Goal: Information Seeking & Learning: Learn about a topic

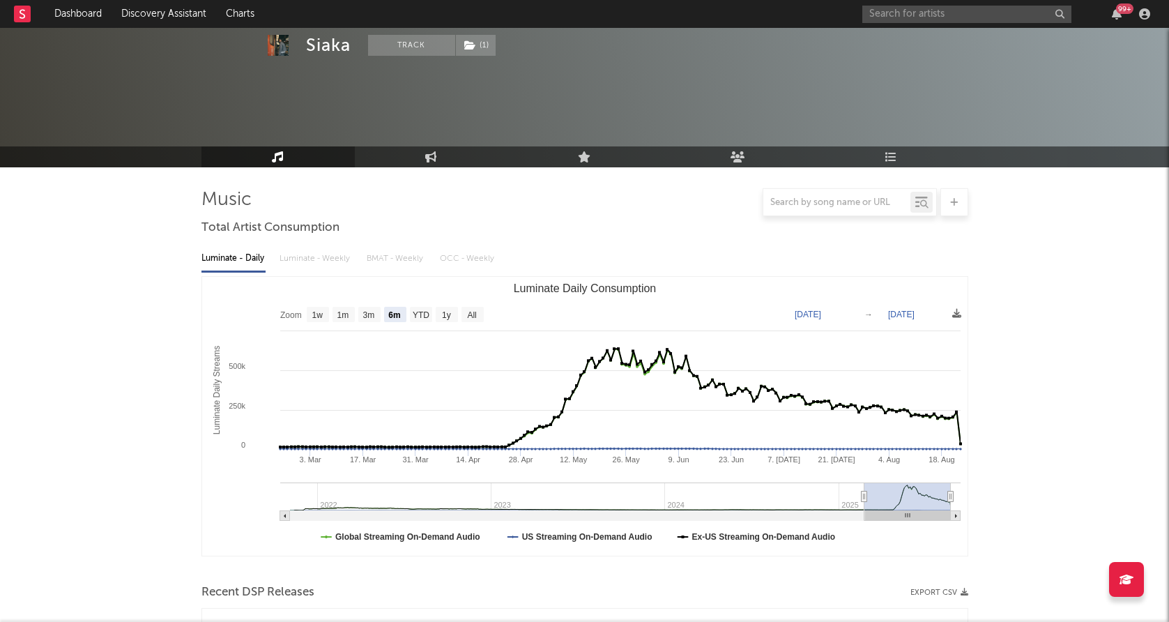
select select "6m"
click at [944, 22] on input "text" at bounding box center [966, 14] width 209 height 17
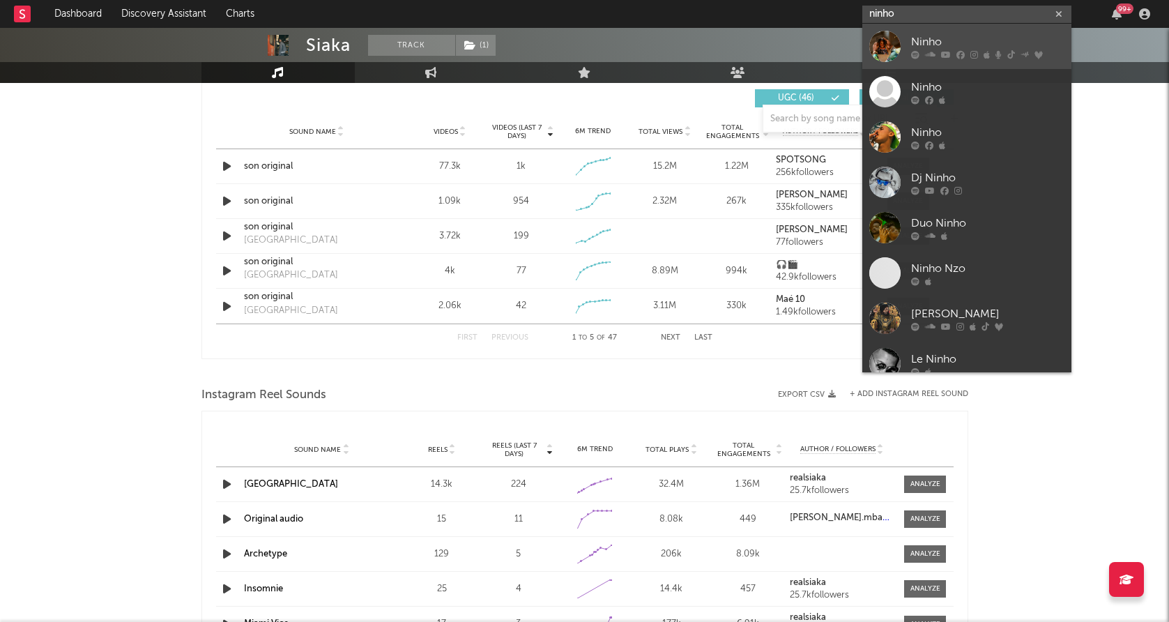
type input "ninho"
click at [888, 39] on div at bounding box center [884, 46] width 31 height 31
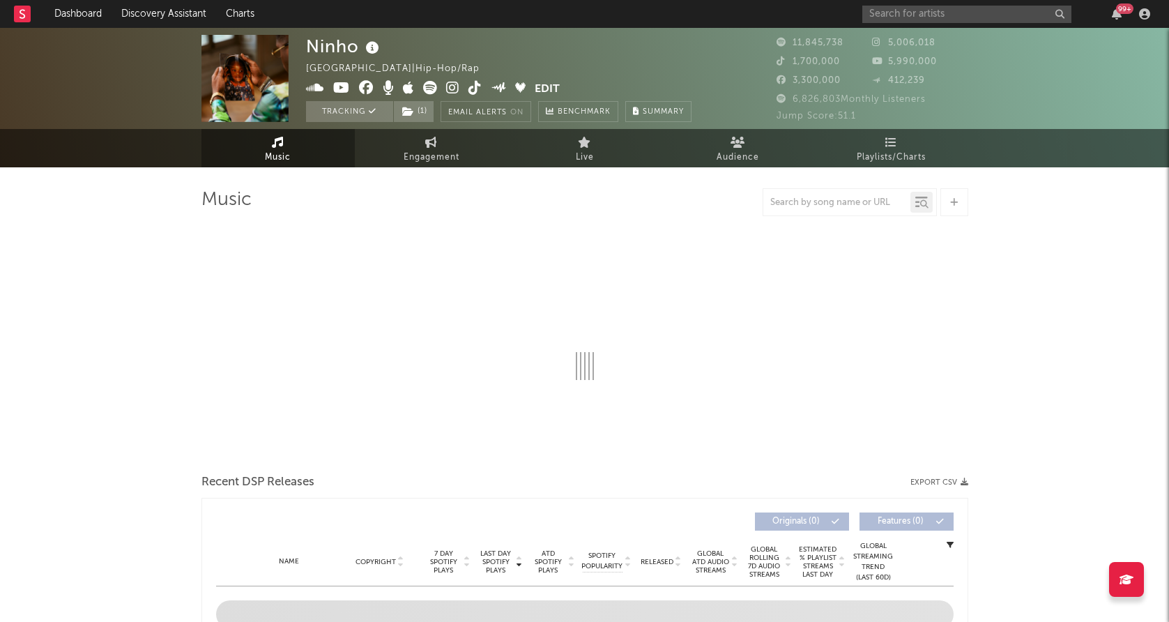
select select "6m"
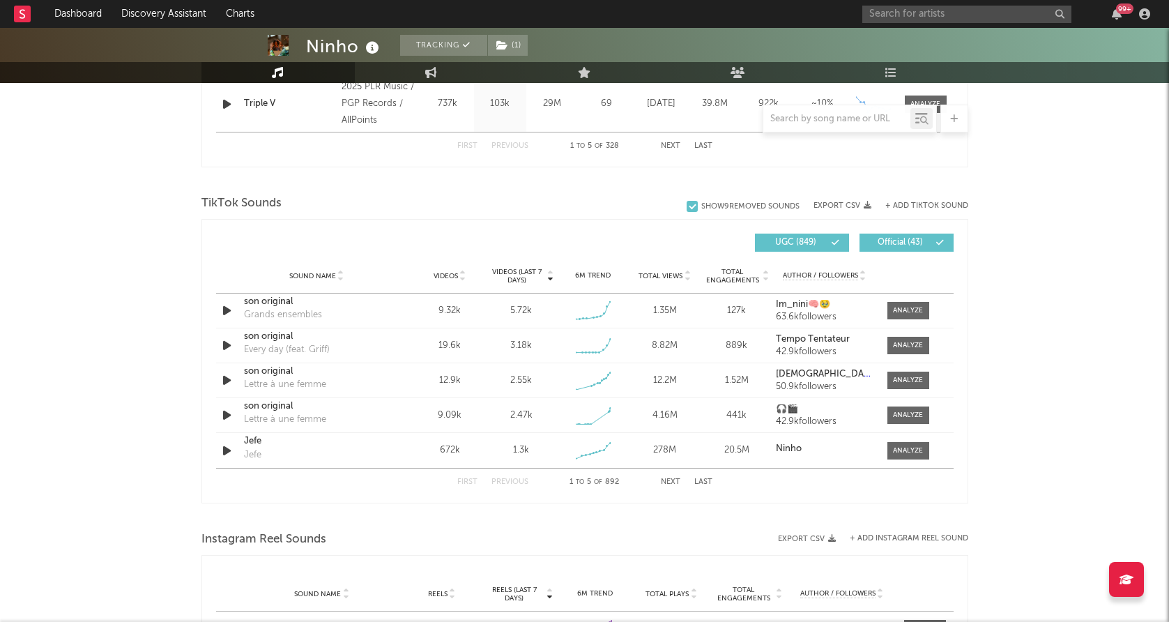
scroll to position [845, 0]
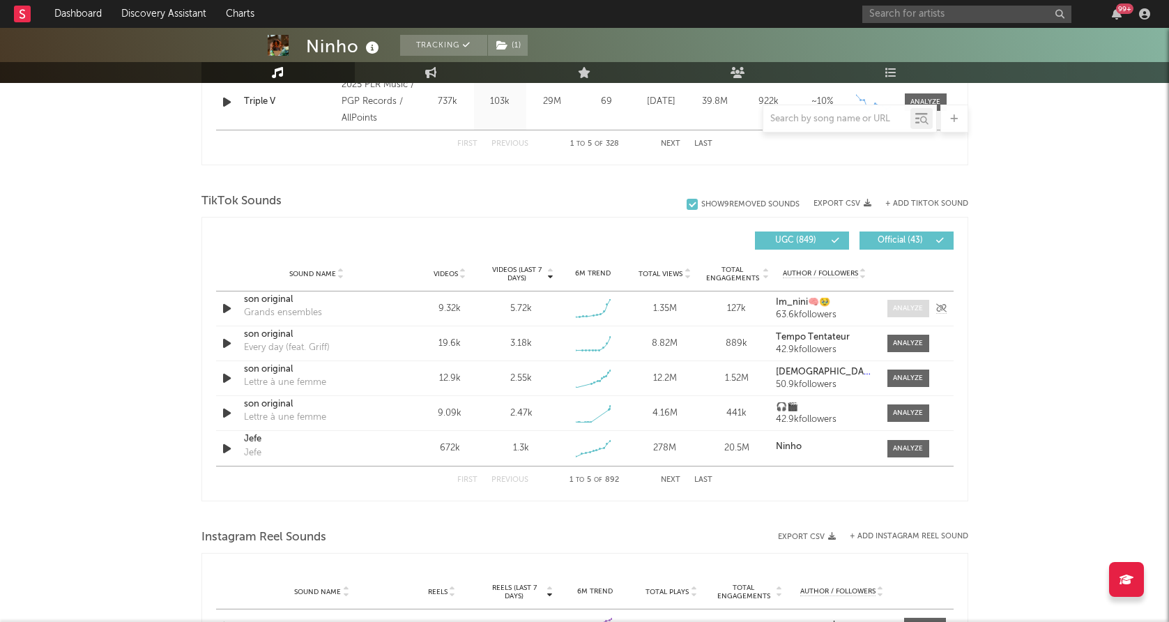
click at [910, 305] on div at bounding box center [908, 308] width 30 height 10
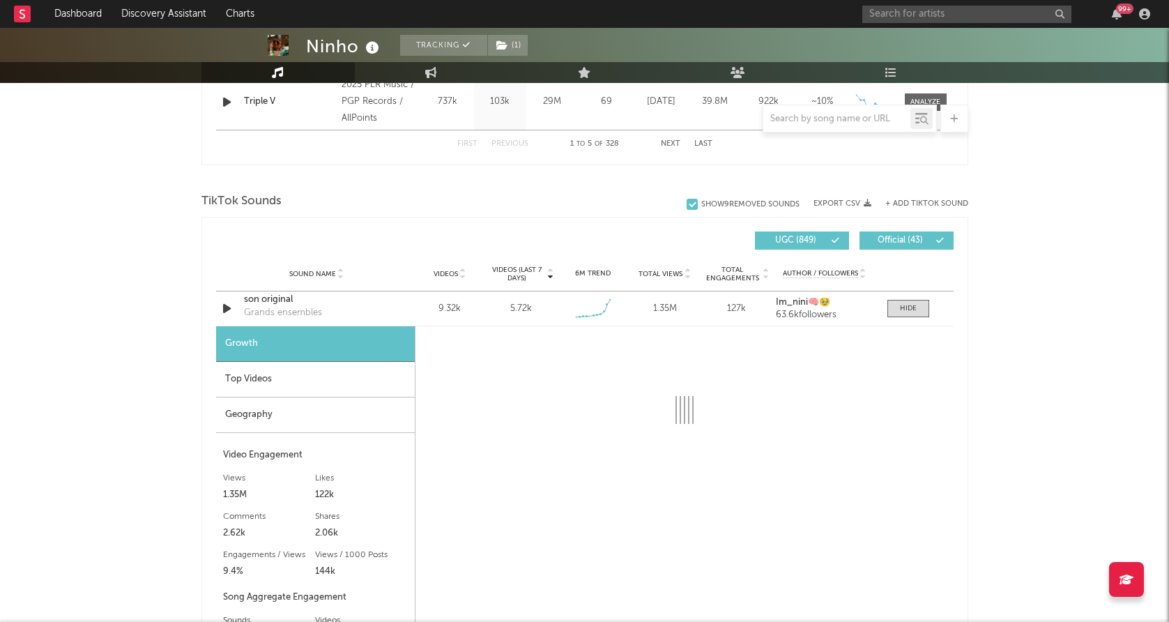
click at [268, 422] on div "Geography" at bounding box center [315, 415] width 199 height 36
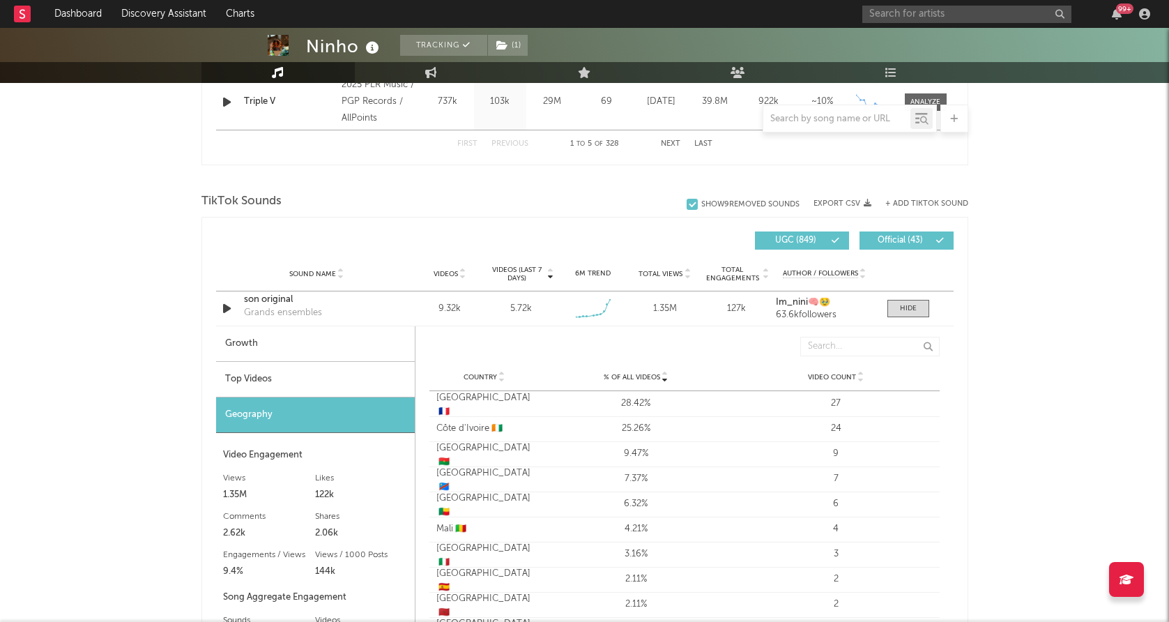
click at [325, 385] on div "Top Videos" at bounding box center [315, 380] width 199 height 36
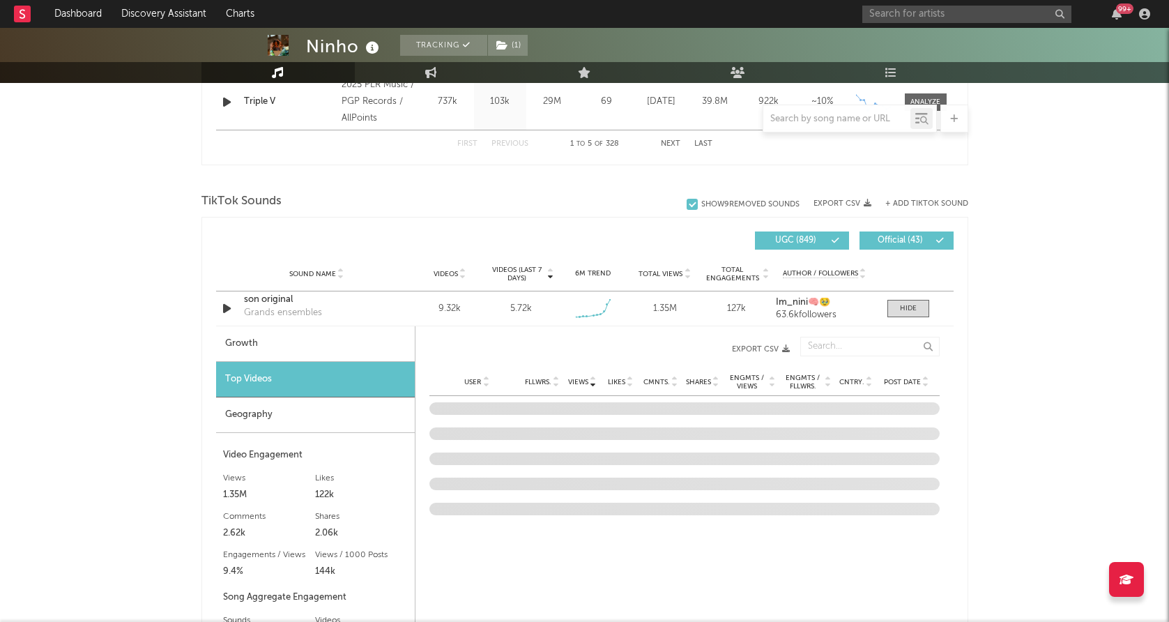
click at [311, 349] on div "Growth" at bounding box center [315, 344] width 199 height 36
select select "1w"
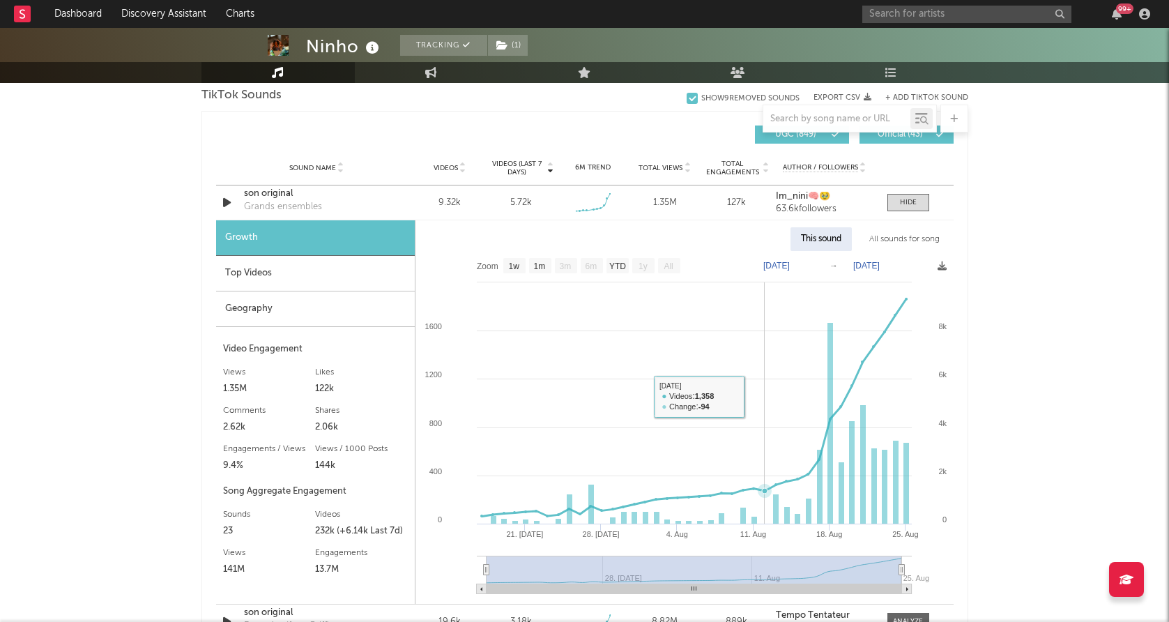
scroll to position [961, 0]
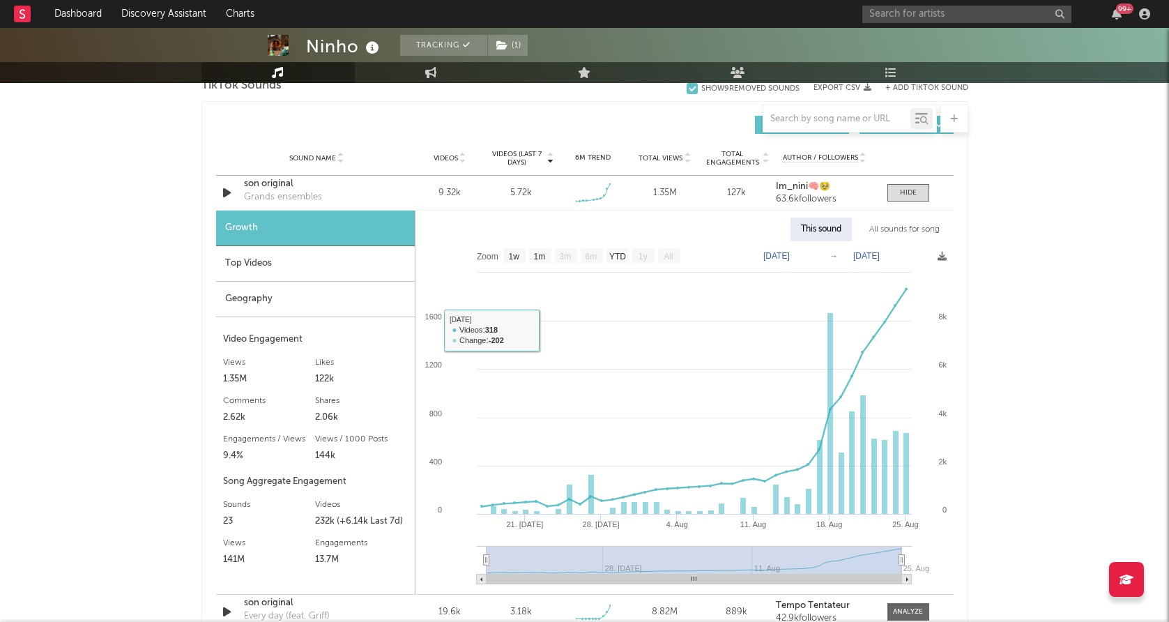
click at [286, 302] on div "Geography" at bounding box center [315, 300] width 199 height 36
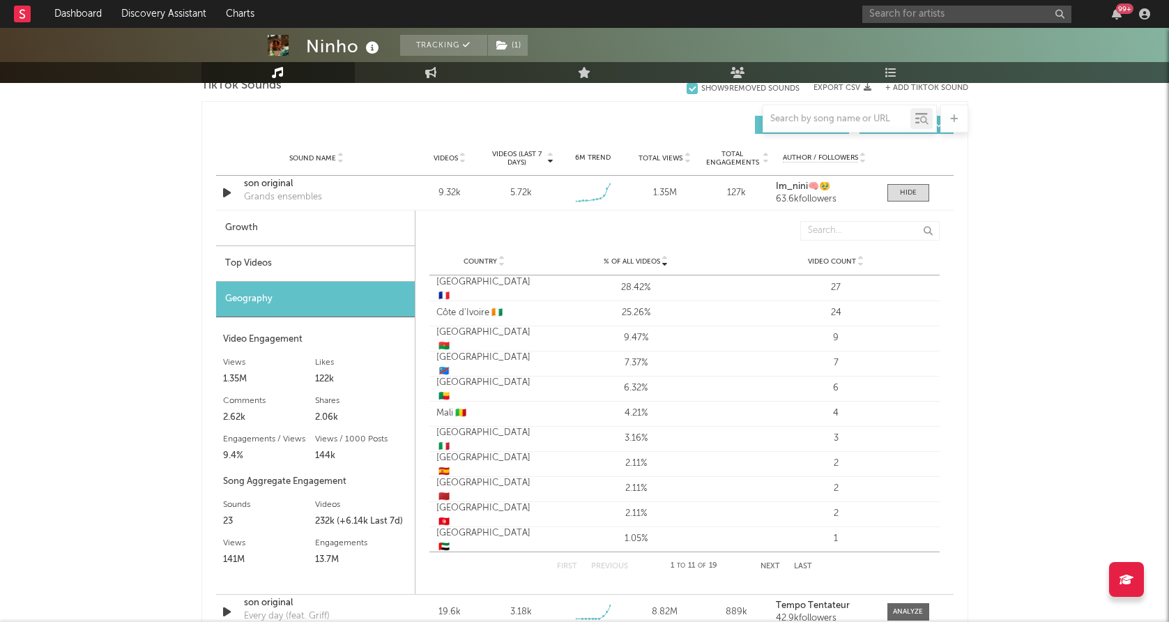
click at [314, 274] on div "Top Videos" at bounding box center [315, 264] width 199 height 36
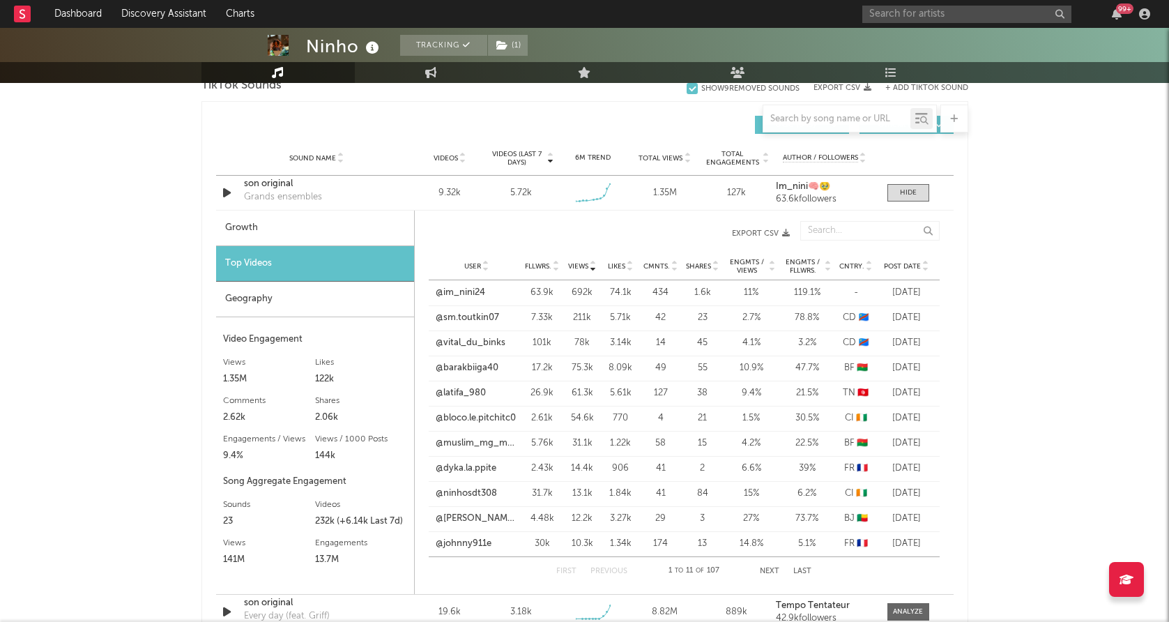
click at [907, 262] on span "Post Date" at bounding box center [902, 266] width 37 height 8
click at [469, 291] on link "@bloco.le.pitchitc0" at bounding box center [476, 293] width 80 height 14
click at [470, 369] on link "@tamaa0724" at bounding box center [463, 368] width 55 height 14
click at [496, 443] on link "@ouattaraidipcs12" at bounding box center [474, 443] width 77 height 14
click at [776, 572] on button "Next" at bounding box center [770, 571] width 20 height 8
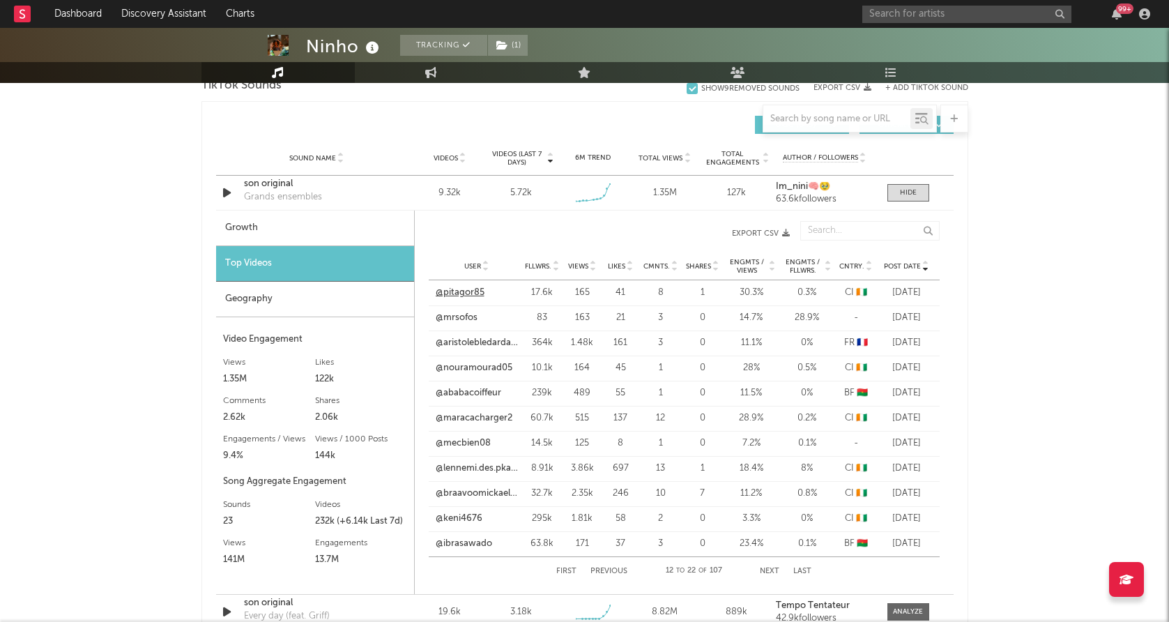
click at [463, 296] on link "@pitagor85" at bounding box center [460, 293] width 49 height 14
click at [494, 366] on link "@nouramourad05" at bounding box center [474, 368] width 77 height 14
click at [461, 415] on link "@maracacharger2" at bounding box center [474, 418] width 77 height 14
click at [482, 474] on link "@lennemi.des.pkafl3" at bounding box center [477, 468] width 82 height 14
click at [461, 512] on link "@keni4676" at bounding box center [459, 519] width 47 height 14
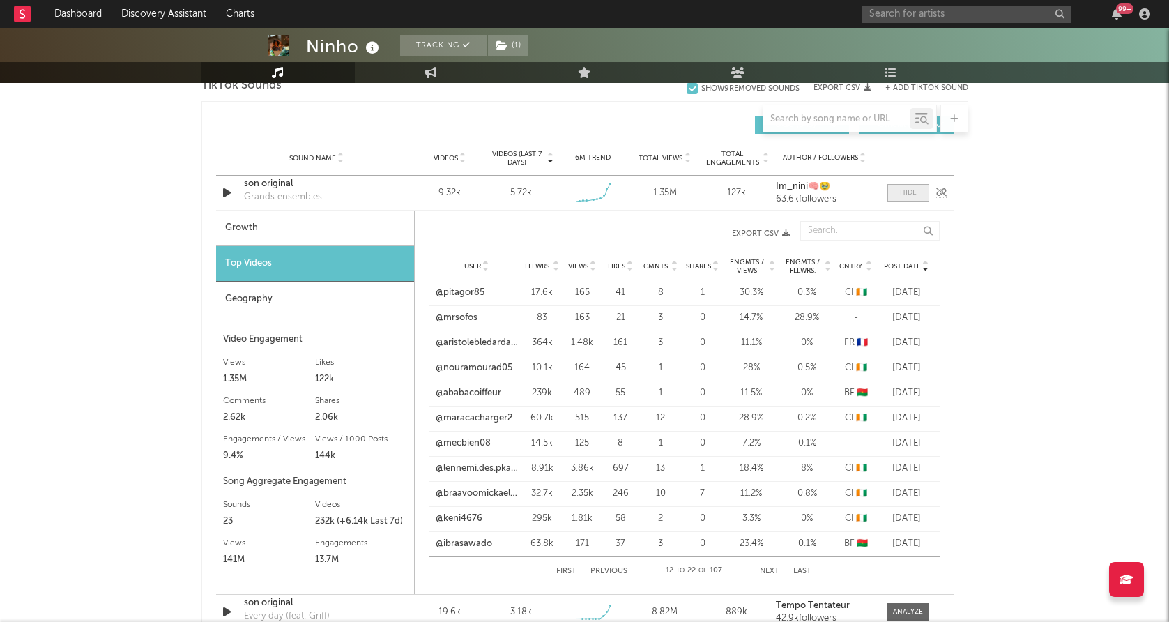
click at [907, 191] on div at bounding box center [908, 192] width 17 height 10
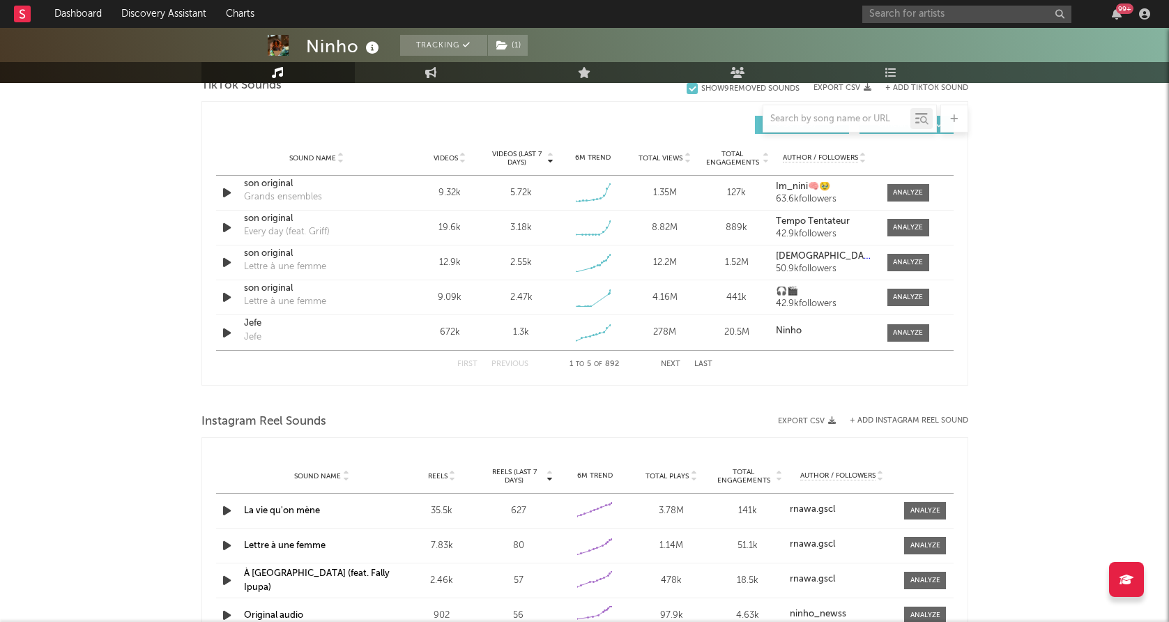
click at [821, 124] on div at bounding box center [836, 118] width 147 height 17
click at [810, 117] on input "text" at bounding box center [836, 119] width 147 height 11
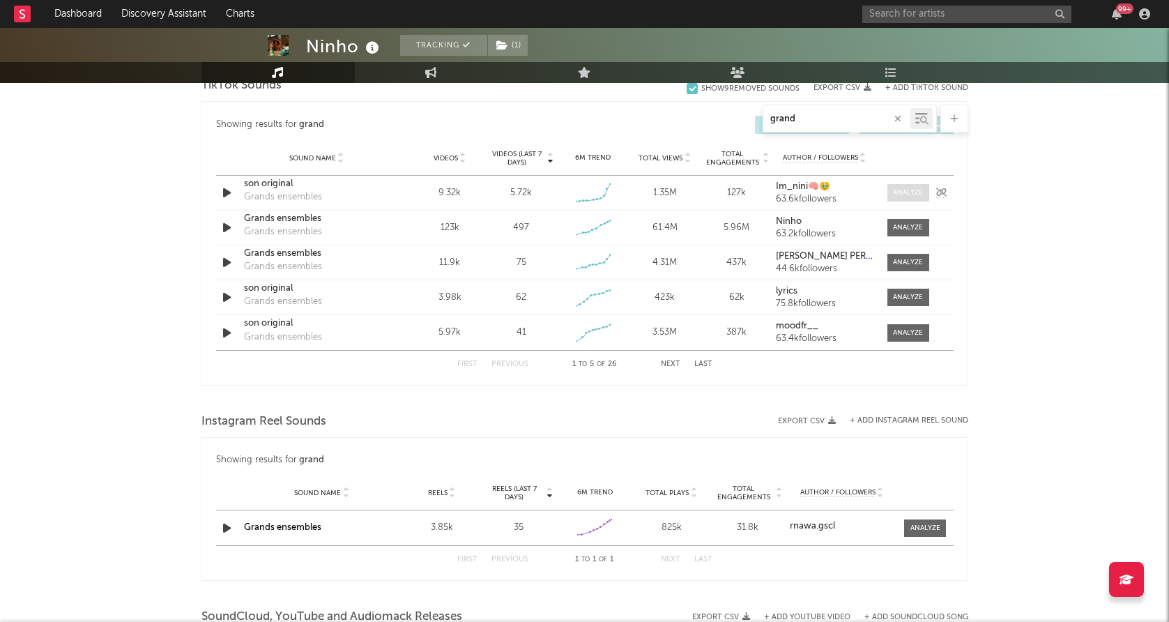
type input "grand"
click at [909, 187] on div at bounding box center [908, 192] width 30 height 10
select select "1w"
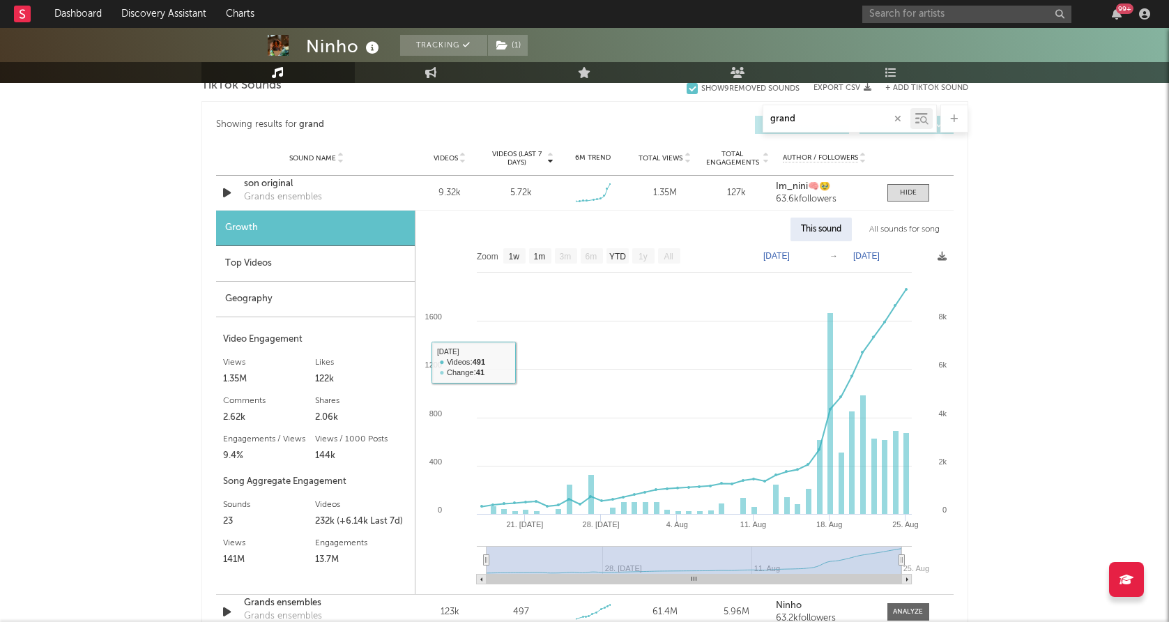
click at [252, 261] on div "Top Videos" at bounding box center [315, 264] width 199 height 36
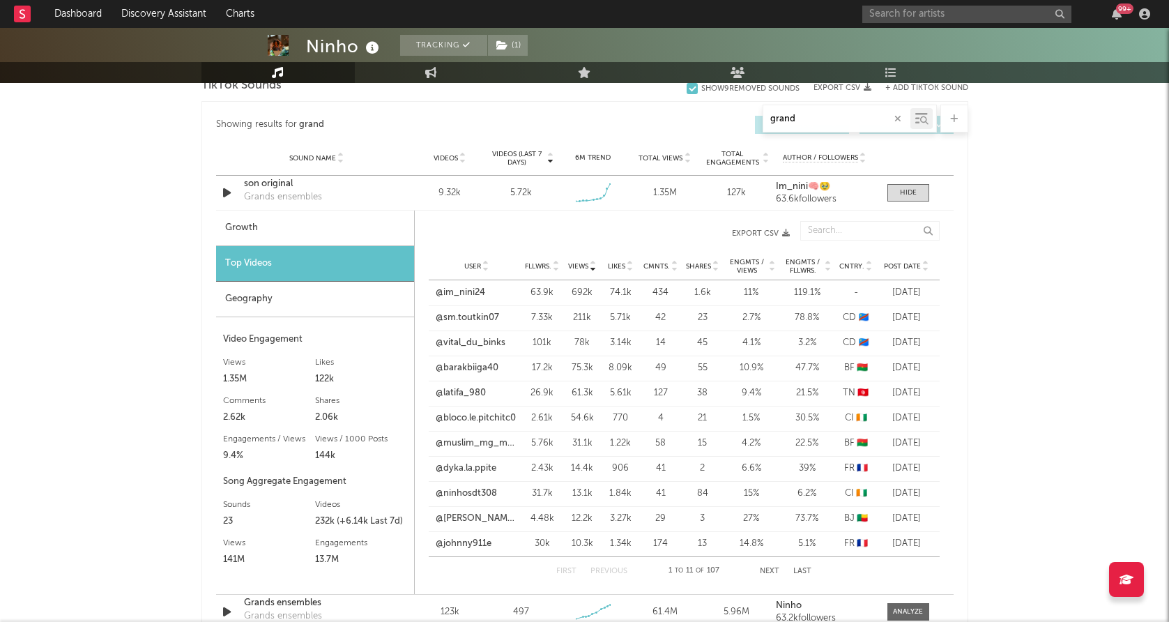
click at [901, 268] on span "Post Date" at bounding box center [902, 266] width 37 height 8
click at [468, 298] on link "@bloco.le.pitchitc0" at bounding box center [476, 293] width 80 height 14
click at [959, 22] on input "text" at bounding box center [966, 14] width 209 height 17
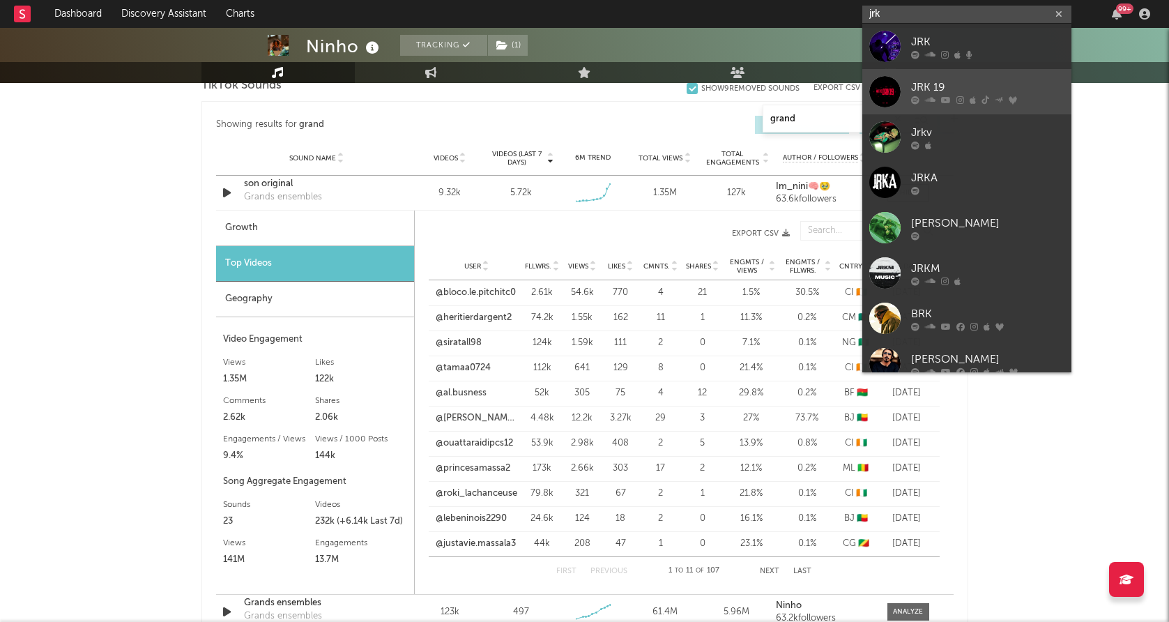
type input "jrk"
click at [900, 84] on div at bounding box center [884, 91] width 31 height 31
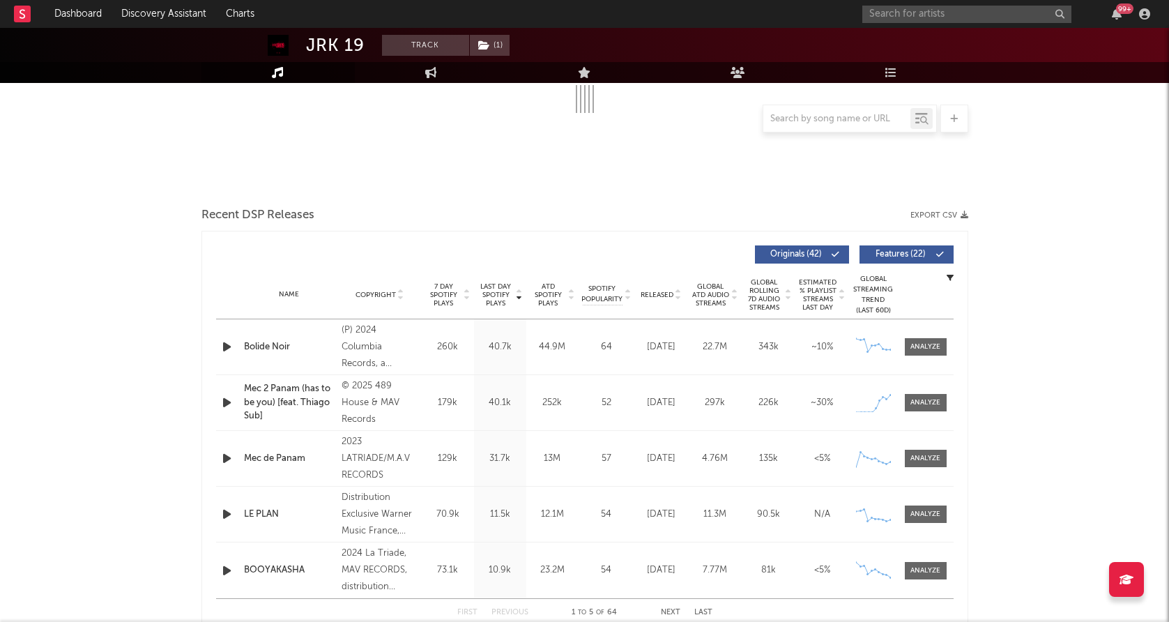
select select "6m"
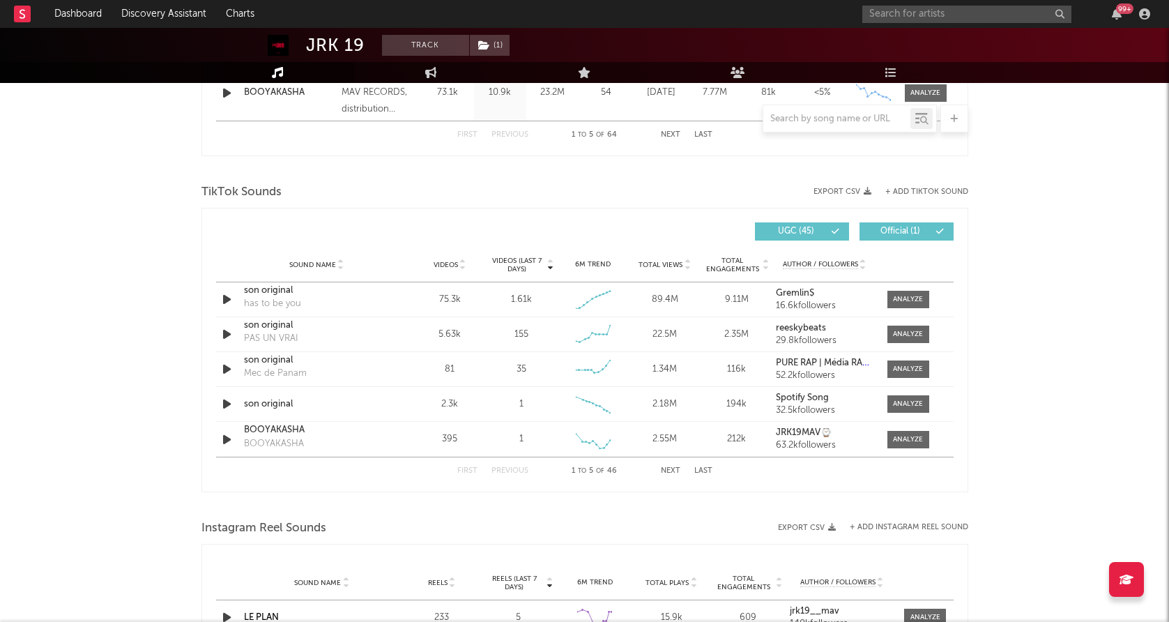
scroll to position [855, 0]
click at [228, 301] on icon "button" at bounding box center [227, 298] width 15 height 17
click at [229, 298] on icon "button" at bounding box center [226, 298] width 13 height 17
click at [903, 302] on div at bounding box center [908, 298] width 30 height 10
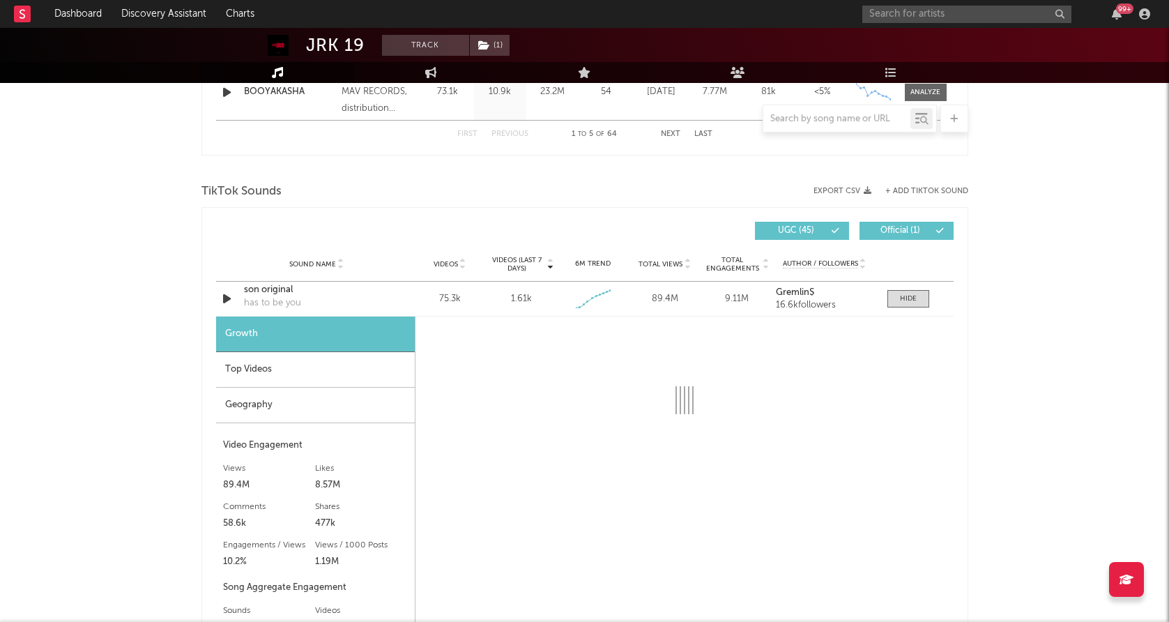
click at [330, 414] on div "Geography" at bounding box center [315, 406] width 199 height 36
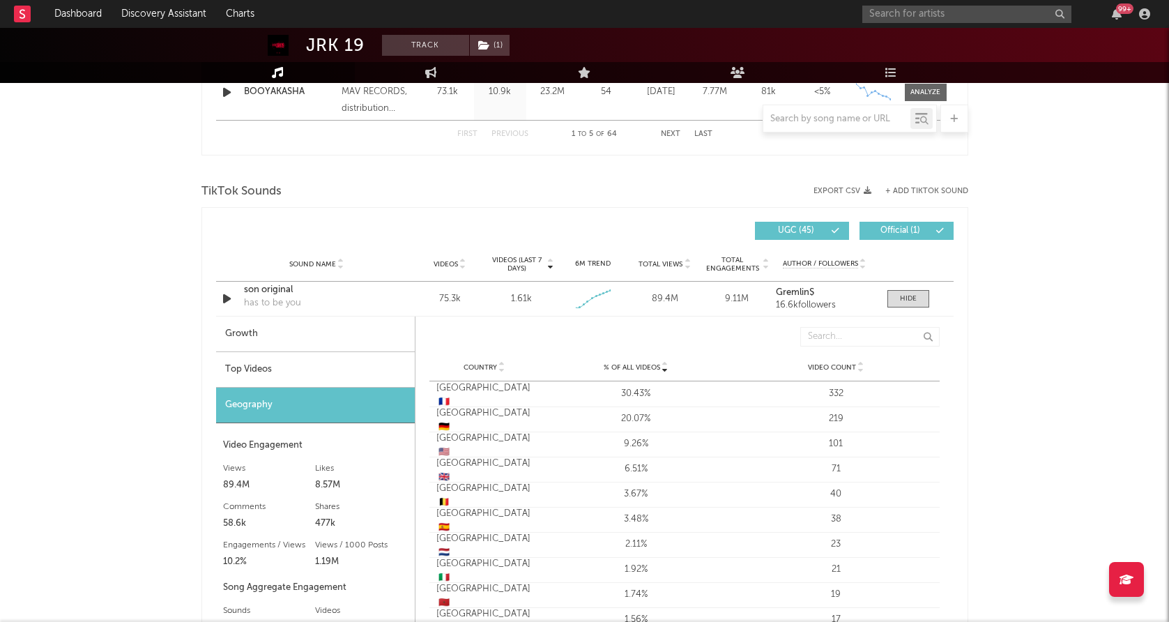
click at [325, 361] on div "Top Videos" at bounding box center [315, 370] width 199 height 36
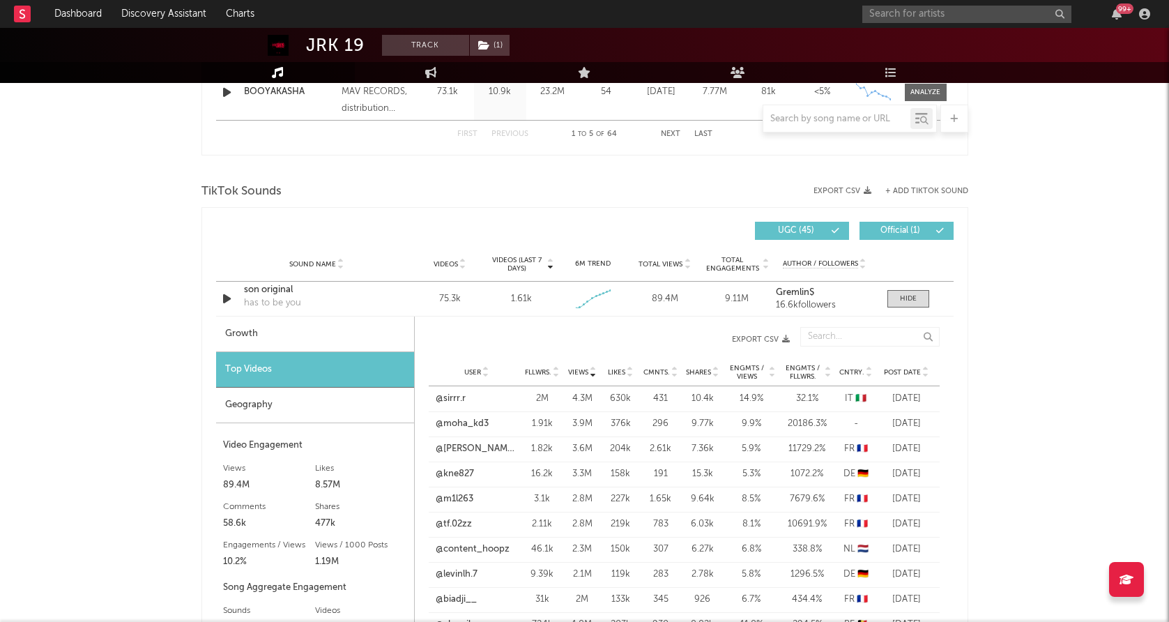
click at [908, 375] on span "Post Date" at bounding box center [902, 372] width 37 height 8
click at [481, 472] on link "@[PERSON_NAME].ime" at bounding box center [477, 474] width 82 height 14
click at [493, 500] on link "@smilebrightduesseldorf" at bounding box center [477, 499] width 82 height 14
click at [478, 528] on link "@[PERSON_NAME].ime" at bounding box center [477, 524] width 82 height 14
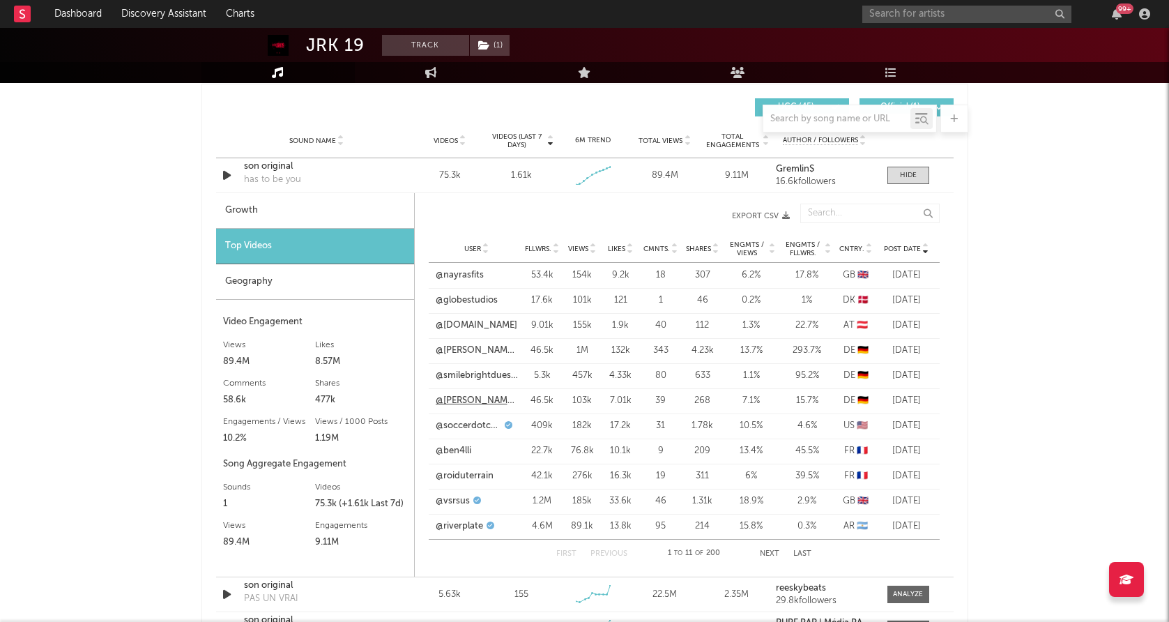
scroll to position [987, 0]
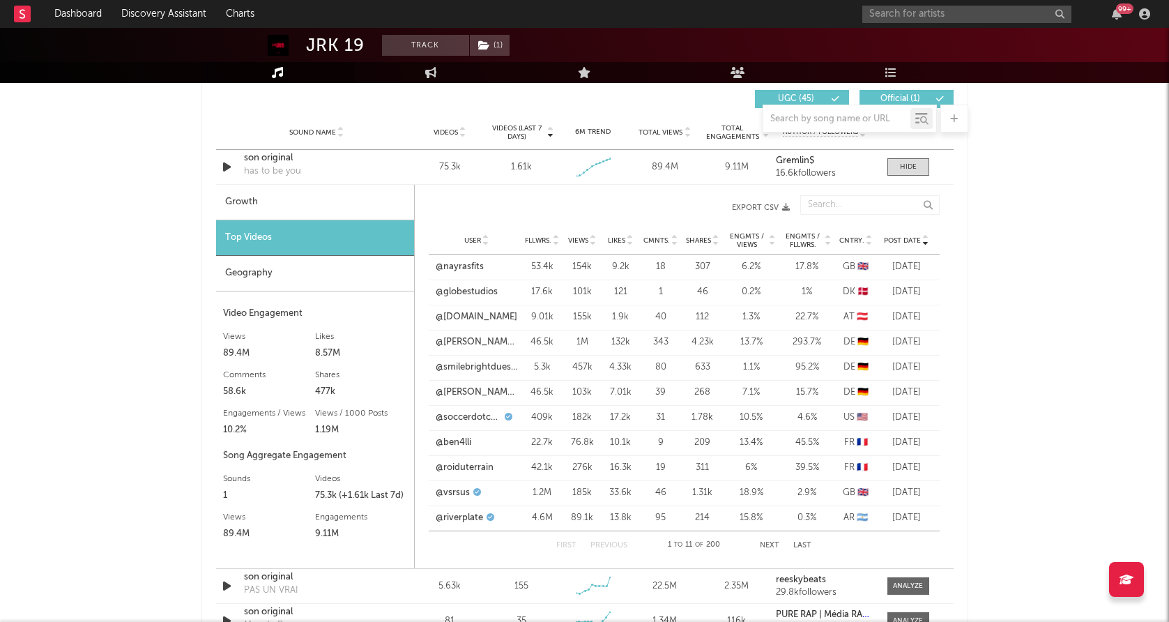
click at [766, 544] on button "Next" at bounding box center [770, 546] width 20 height 8
click at [442, 266] on link "@kne827" at bounding box center [455, 267] width 38 height 14
click at [916, 26] on div "99 +" at bounding box center [1008, 14] width 293 height 28
click at [916, 19] on input "text" at bounding box center [966, 14] width 209 height 17
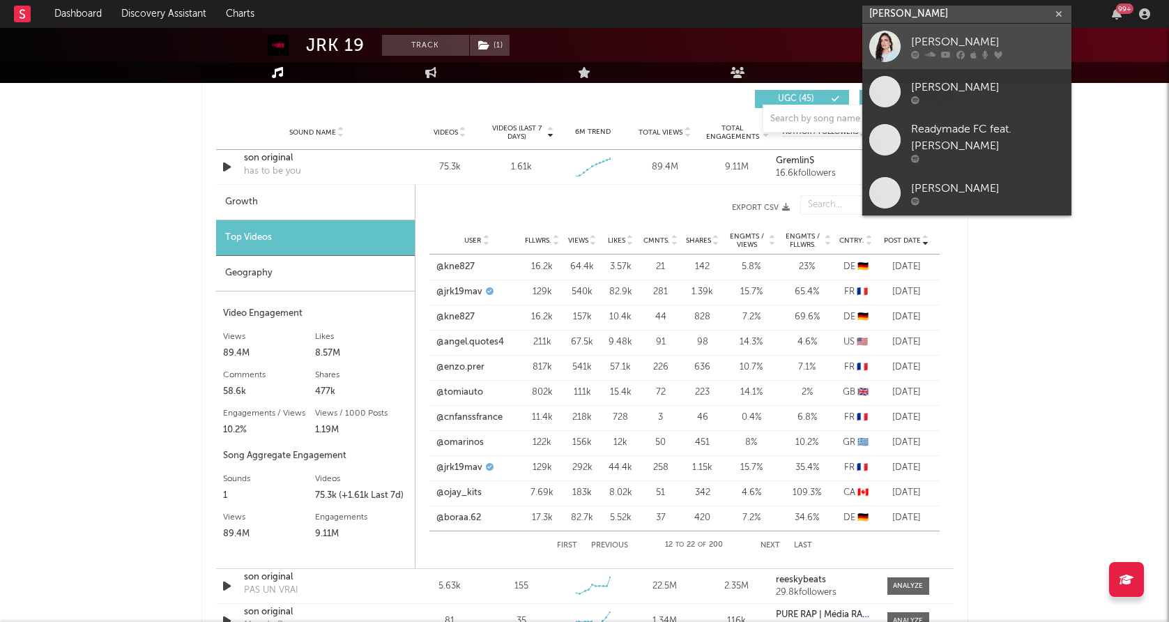
type input "[PERSON_NAME]"
click at [882, 47] on div at bounding box center [884, 46] width 31 height 31
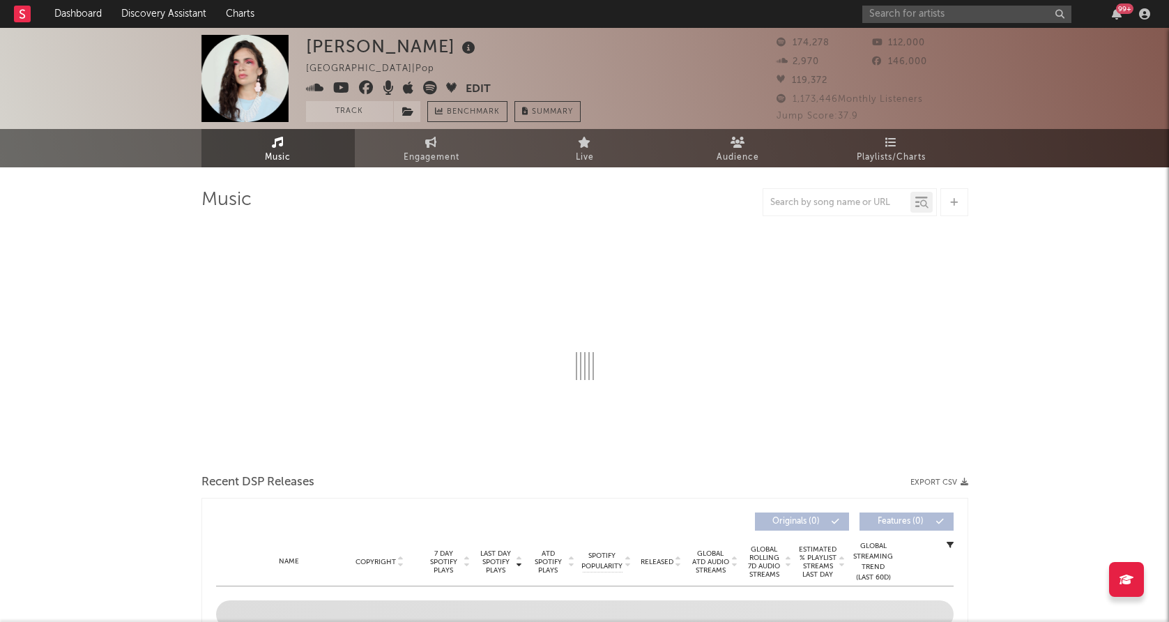
select select "6m"
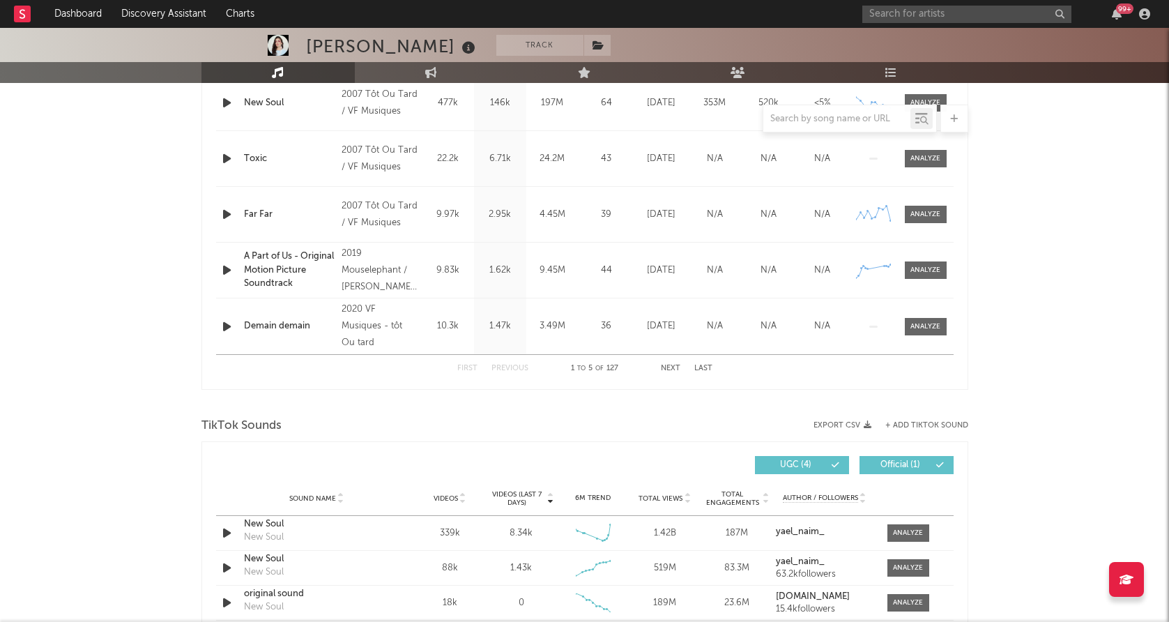
scroll to position [723, 0]
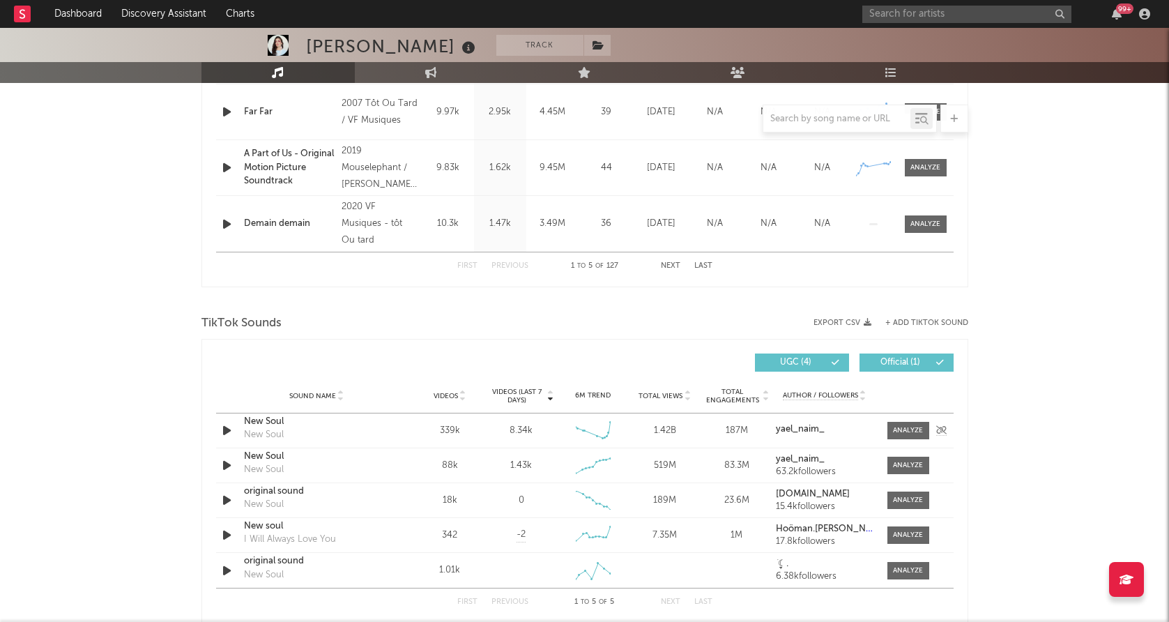
click at [227, 430] on icon "button" at bounding box center [227, 430] width 15 height 17
click at [227, 430] on icon "button" at bounding box center [226, 430] width 13 height 17
click at [227, 431] on icon "button" at bounding box center [227, 430] width 15 height 17
click at [894, 434] on div at bounding box center [908, 430] width 30 height 10
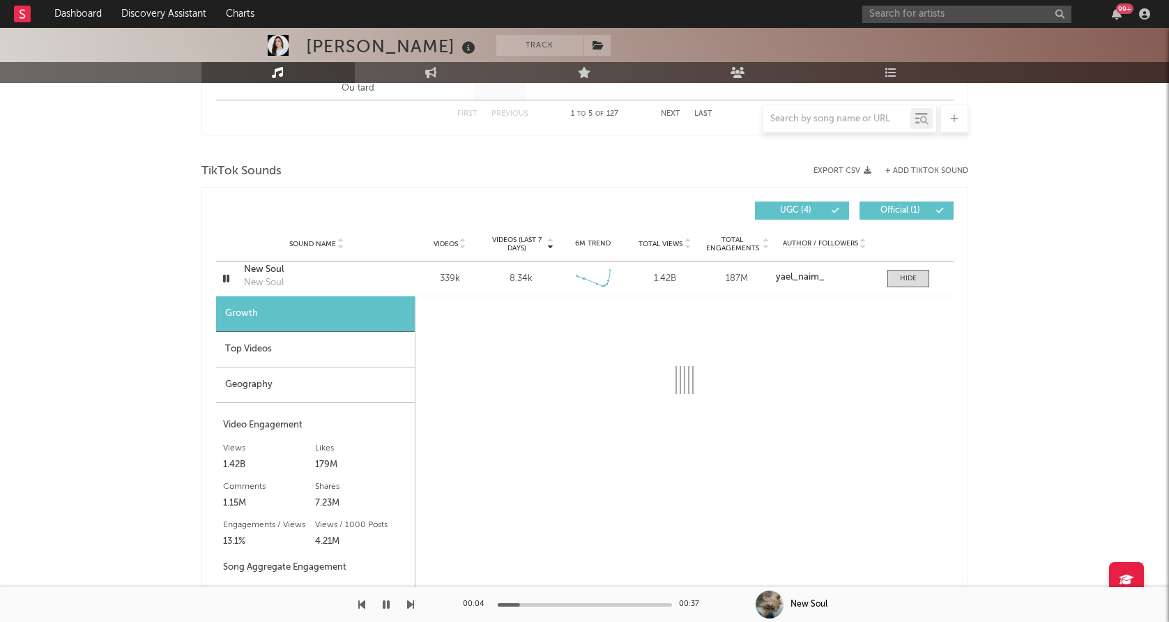
scroll to position [887, 0]
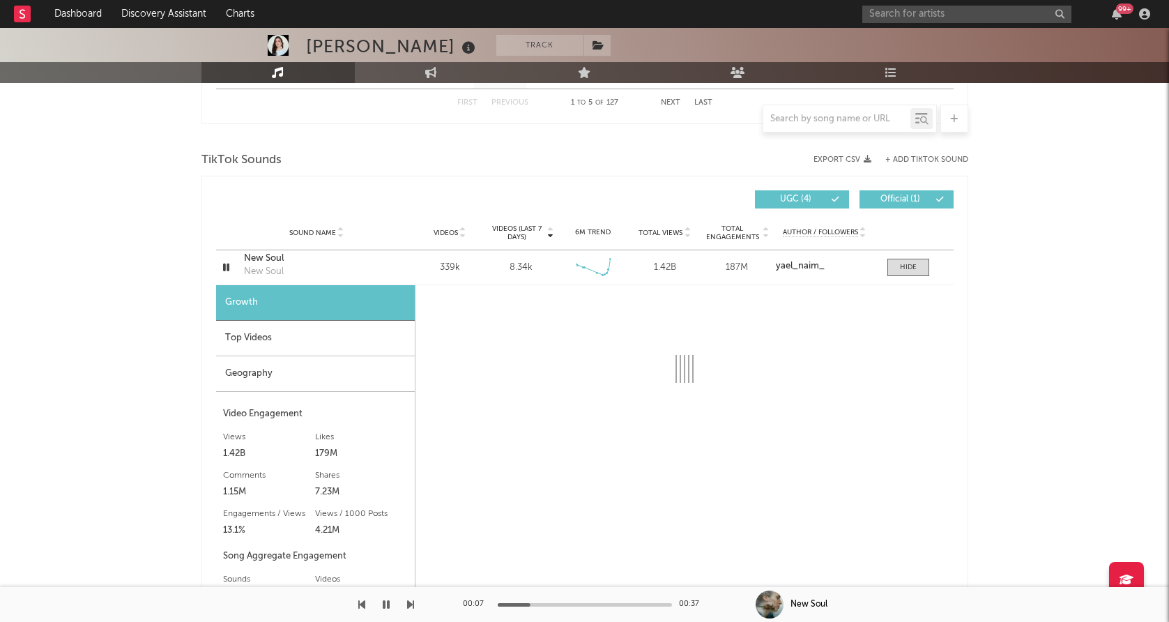
click at [502, 604] on div at bounding box center [442, 604] width 174 height 3
click at [498, 604] on div at bounding box center [585, 604] width 174 height 3
click at [288, 376] on div "Geography" at bounding box center [315, 374] width 199 height 36
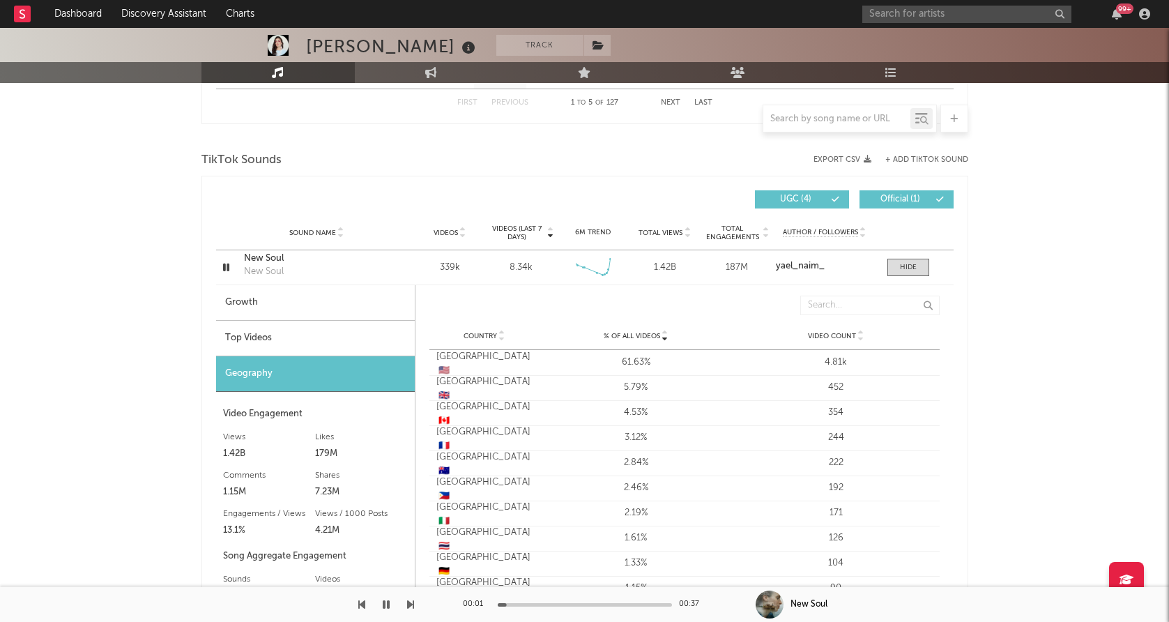
scroll to position [963, 0]
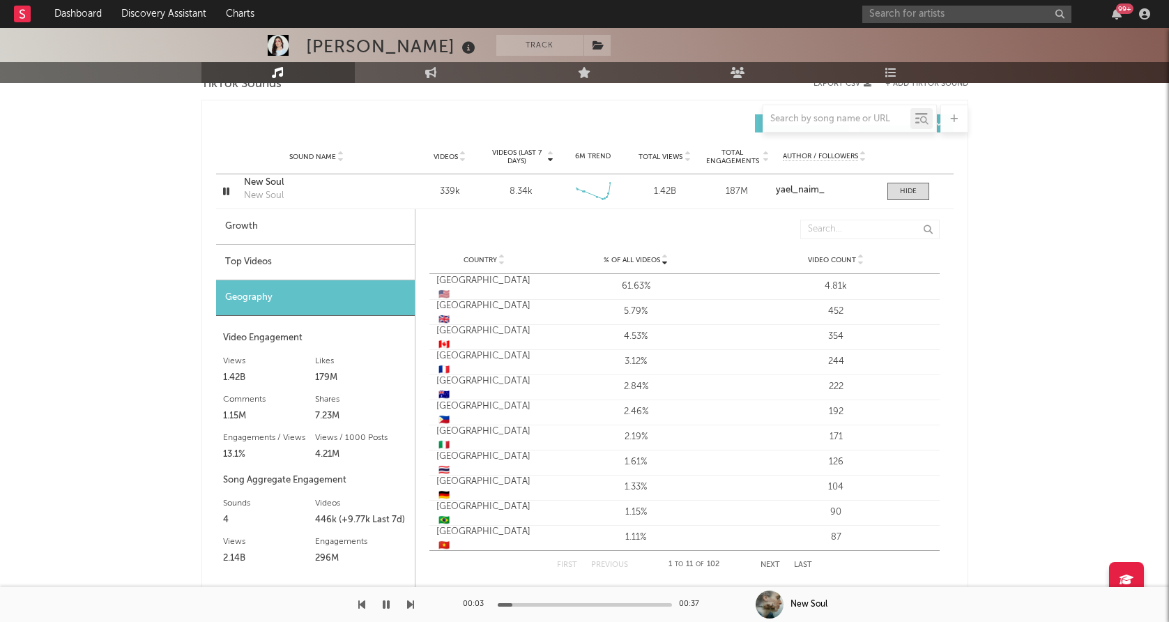
click at [337, 263] on div "Top Videos" at bounding box center [315, 263] width 199 height 36
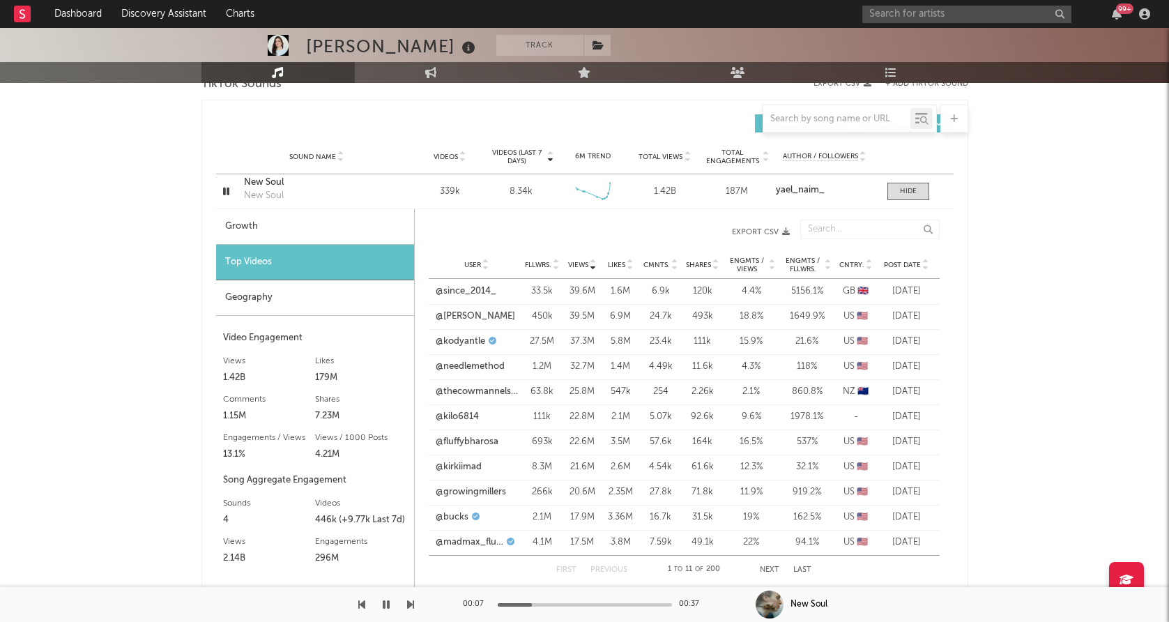
click at [282, 305] on div "Geography" at bounding box center [315, 298] width 198 height 36
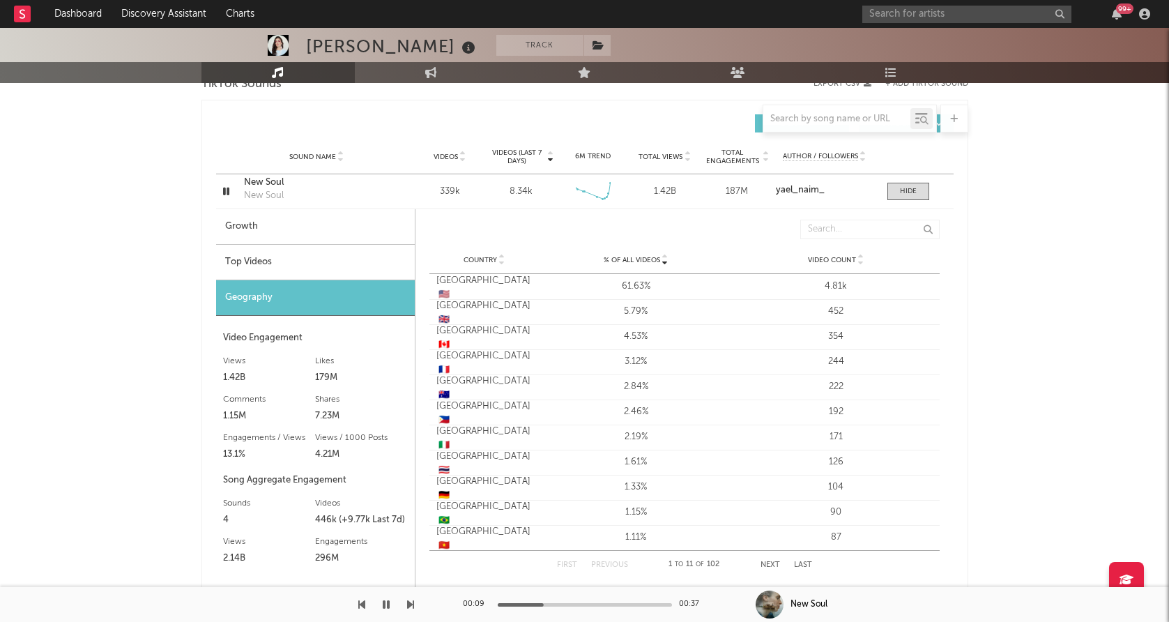
click at [327, 269] on div "Top Videos" at bounding box center [315, 263] width 199 height 36
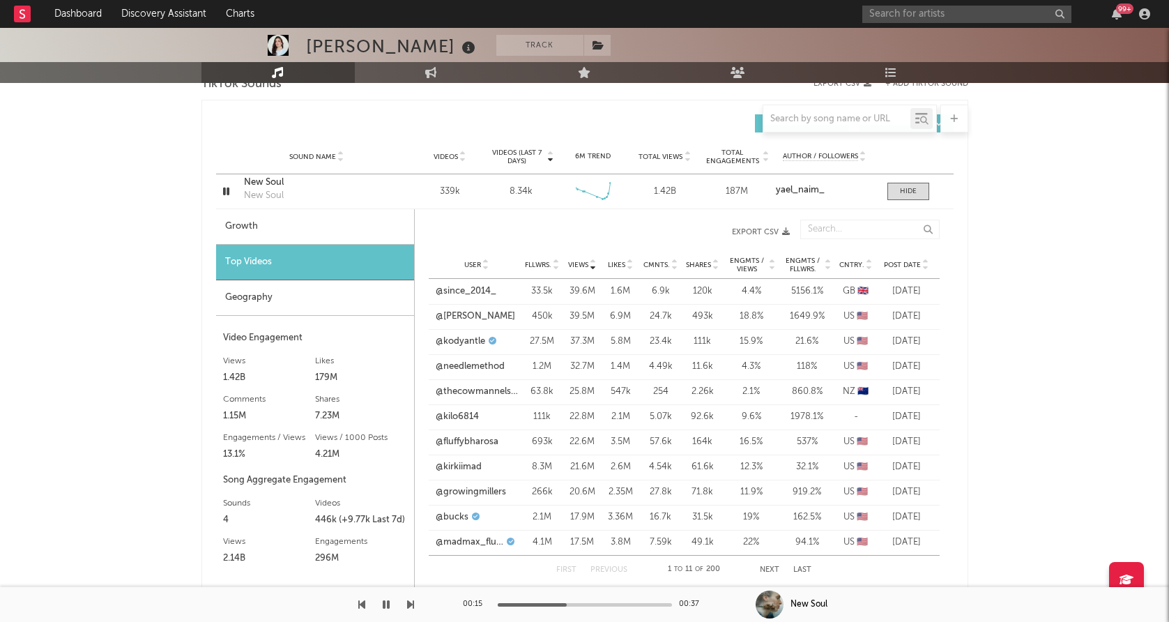
click at [904, 266] on span "Post Date" at bounding box center [902, 265] width 37 height 8
click at [301, 225] on div "Growth" at bounding box center [315, 227] width 199 height 36
select select "6m"
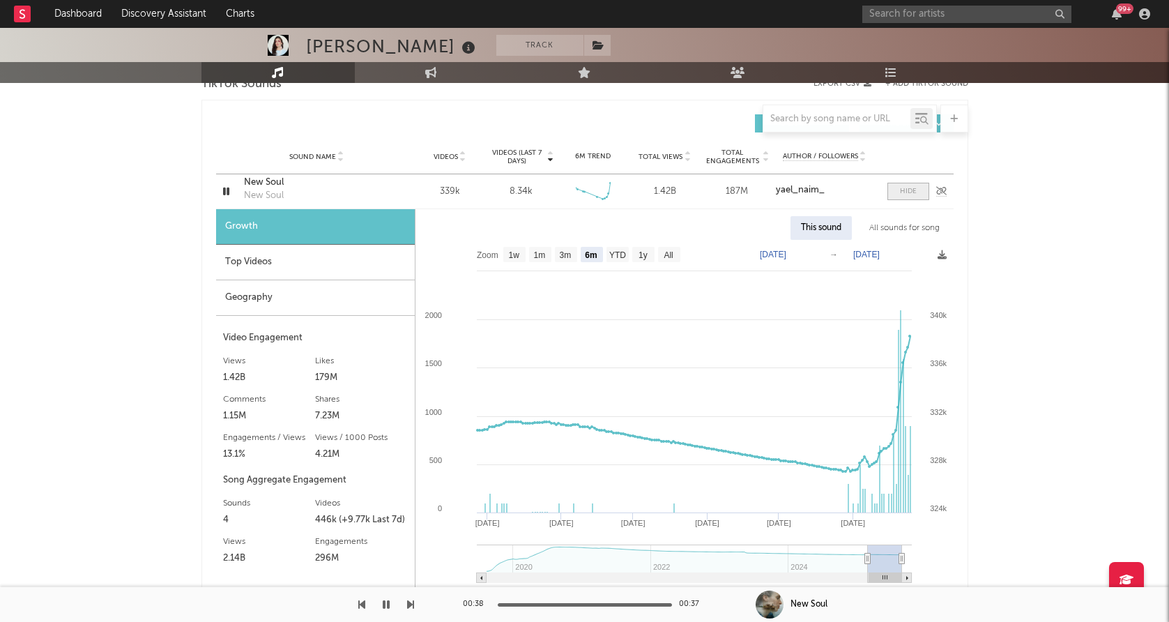
click at [916, 197] on span at bounding box center [908, 191] width 42 height 17
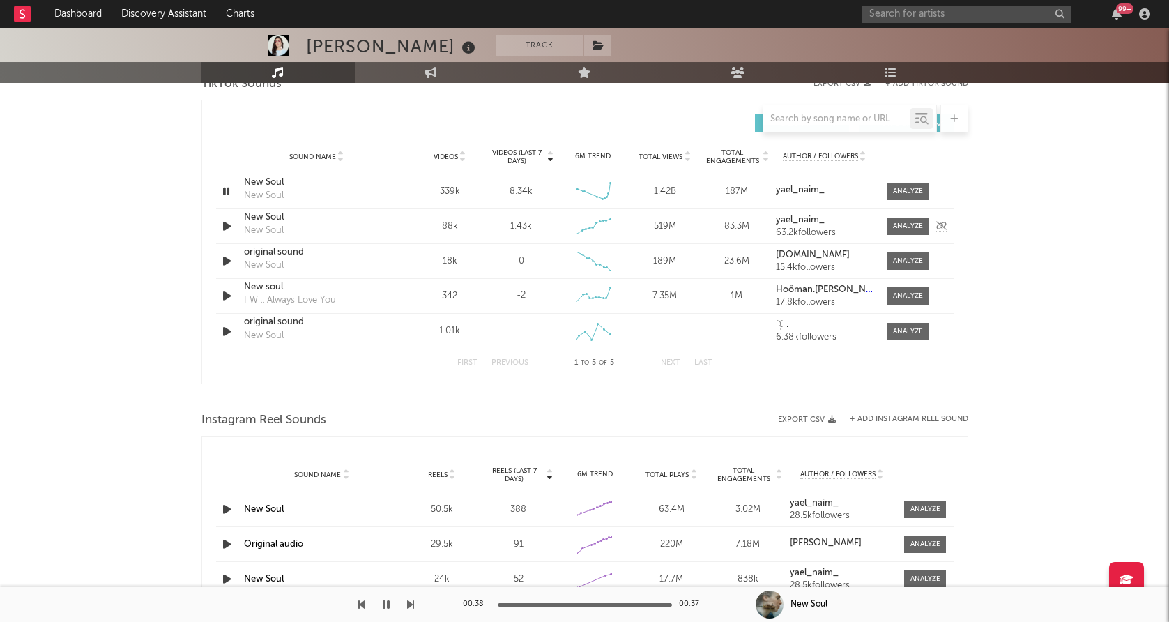
click at [220, 229] on icon "button" at bounding box center [227, 225] width 15 height 17
click at [918, 224] on div at bounding box center [908, 226] width 30 height 10
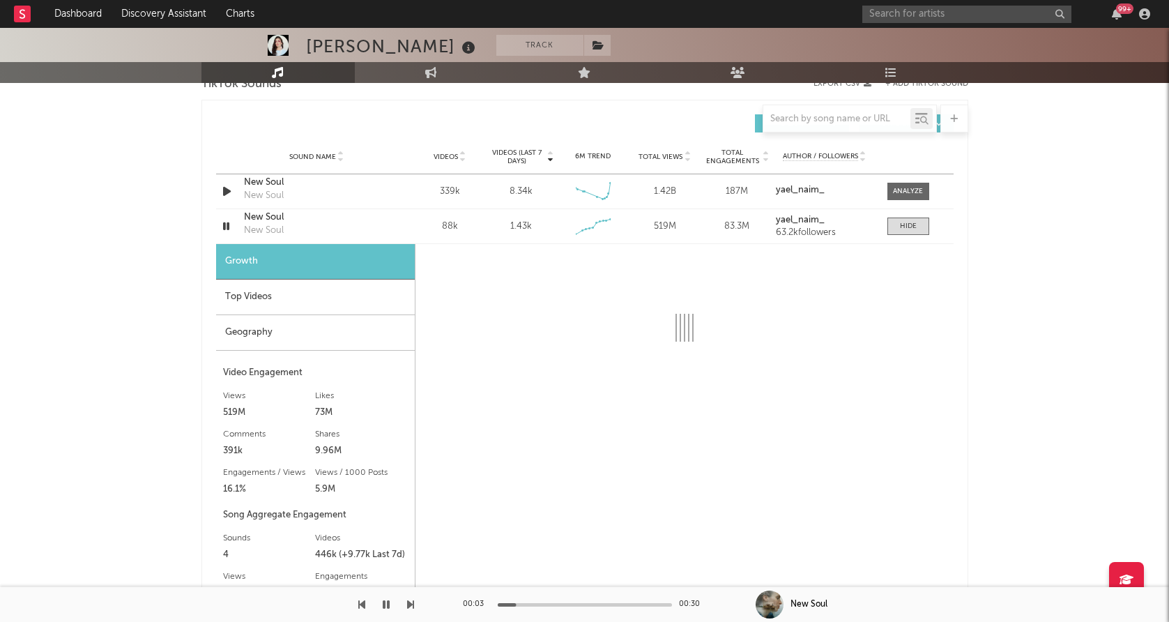
click at [282, 330] on div "Geography" at bounding box center [315, 333] width 199 height 36
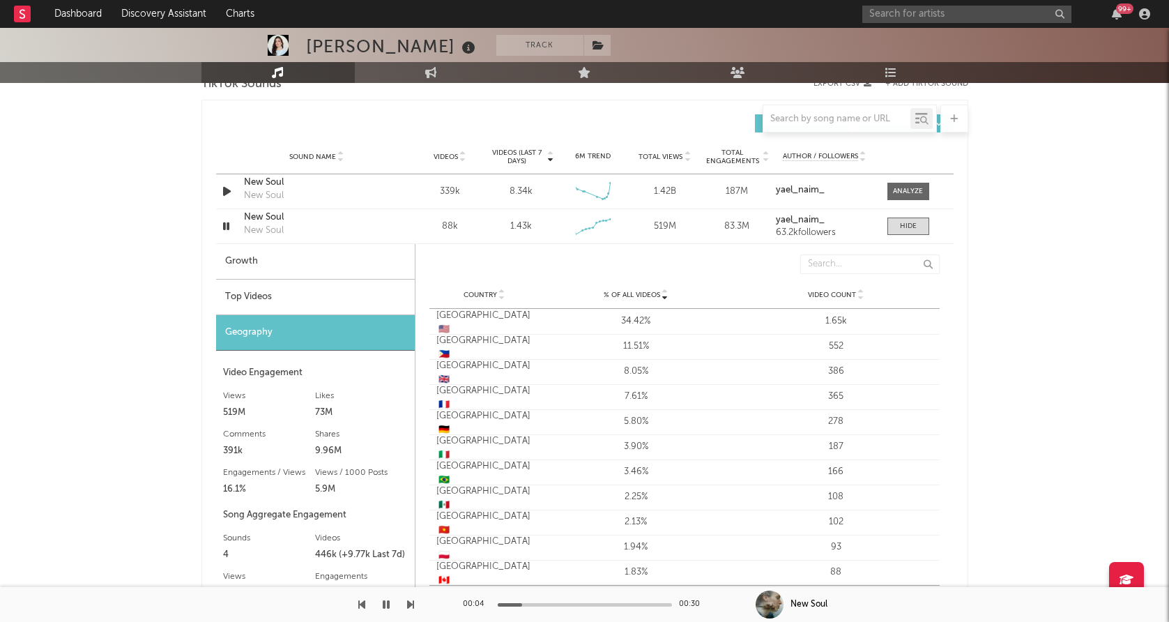
click at [300, 298] on div "Top Videos" at bounding box center [315, 297] width 199 height 36
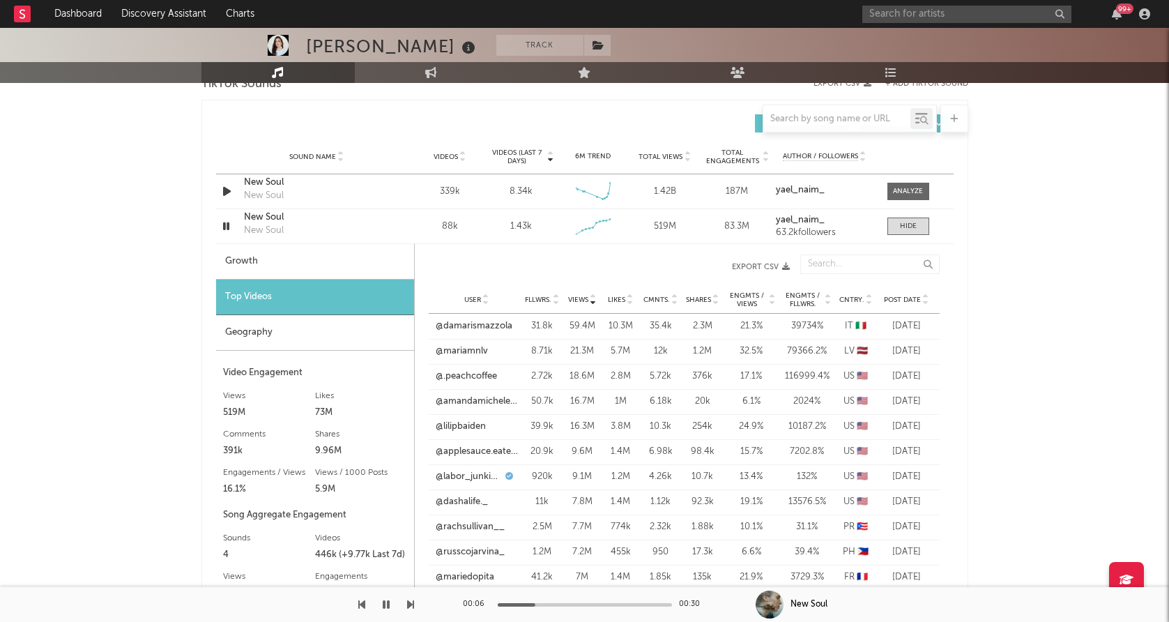
click at [905, 303] on span "Post Date" at bounding box center [902, 300] width 37 height 8
click at [451, 328] on link "@rrraino" at bounding box center [454, 326] width 36 height 14
click at [484, 348] on link "@anastasiya.bys" at bounding box center [470, 351] width 68 height 14
click at [463, 399] on link "@malusc" at bounding box center [455, 401] width 38 height 14
click at [903, 201] on div "Sound Name New Soul New Soul Videos 339k Videos (last 7 days) 8.34k Weekly Grow…" at bounding box center [584, 191] width 737 height 34
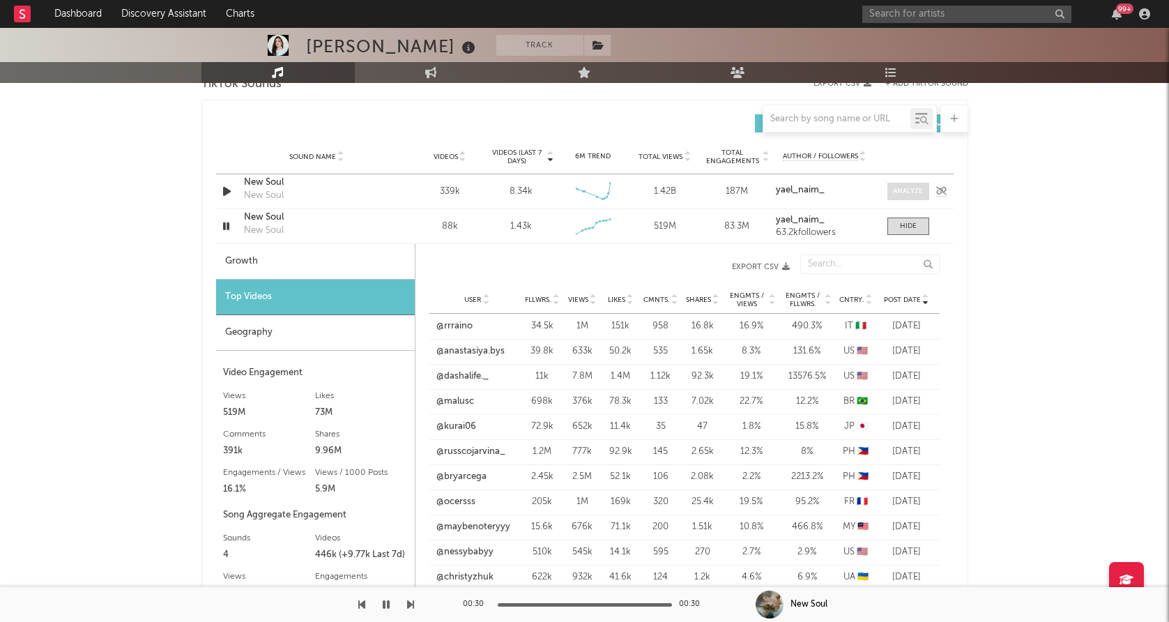
click at [910, 194] on div at bounding box center [908, 191] width 30 height 10
select select "6m"
